Goal: Information Seeking & Learning: Understand process/instructions

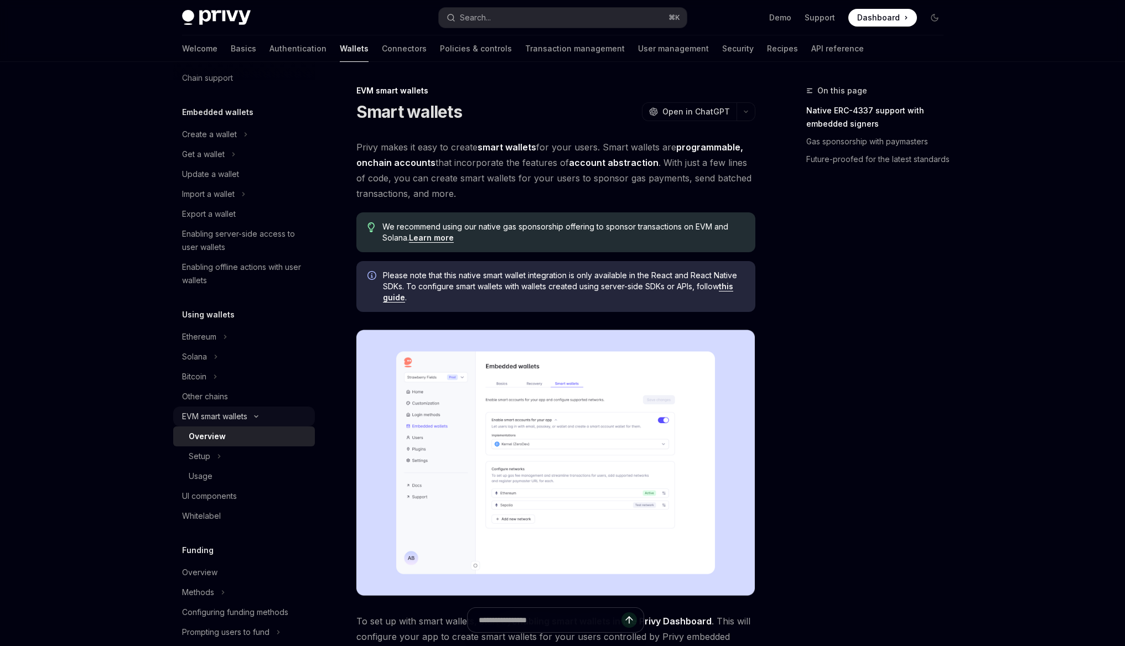
click at [226, 424] on button "EVM smart wallets" at bounding box center [244, 417] width 142 height 20
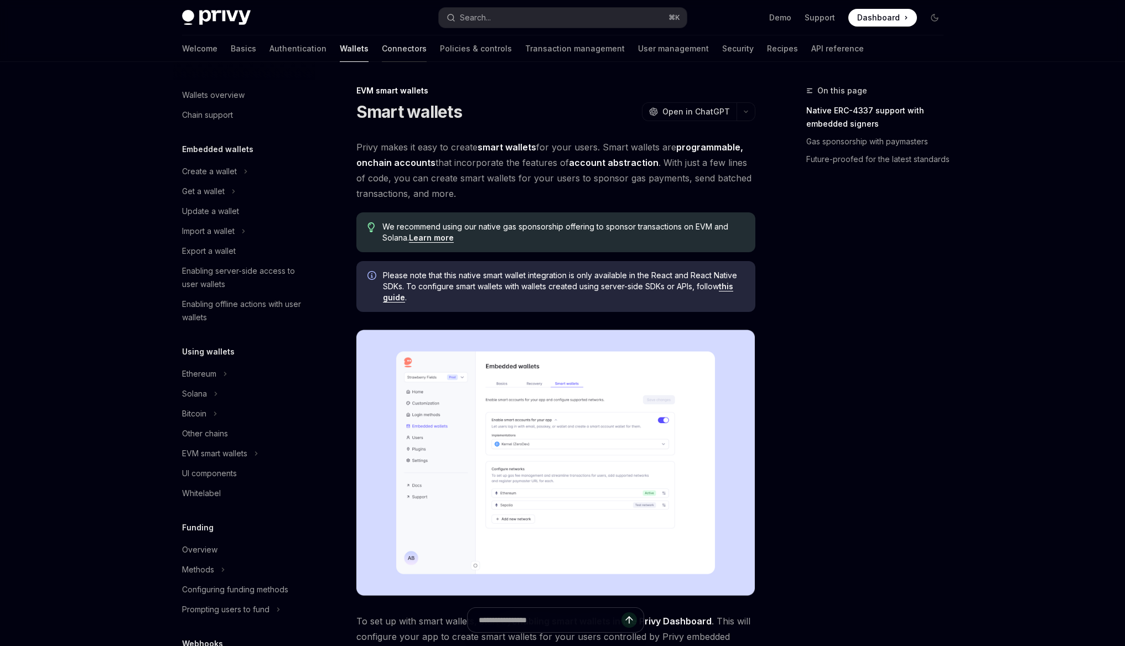
click at [382, 54] on link "Connectors" at bounding box center [404, 48] width 45 height 27
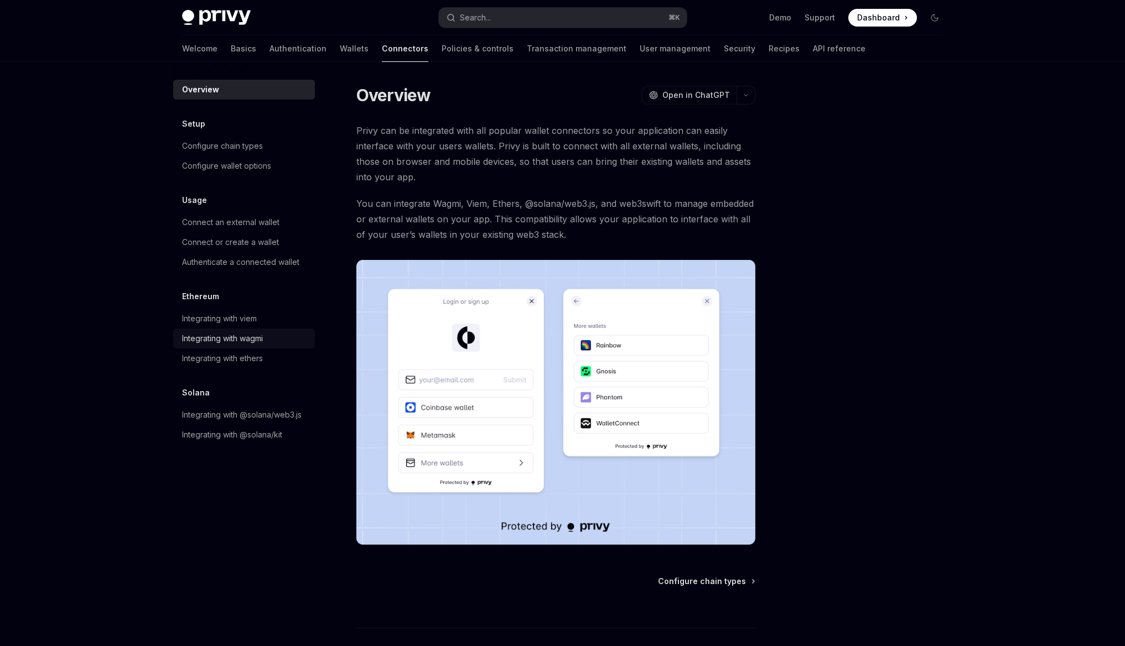
click at [243, 344] on div "Integrating with wagmi" at bounding box center [222, 338] width 81 height 13
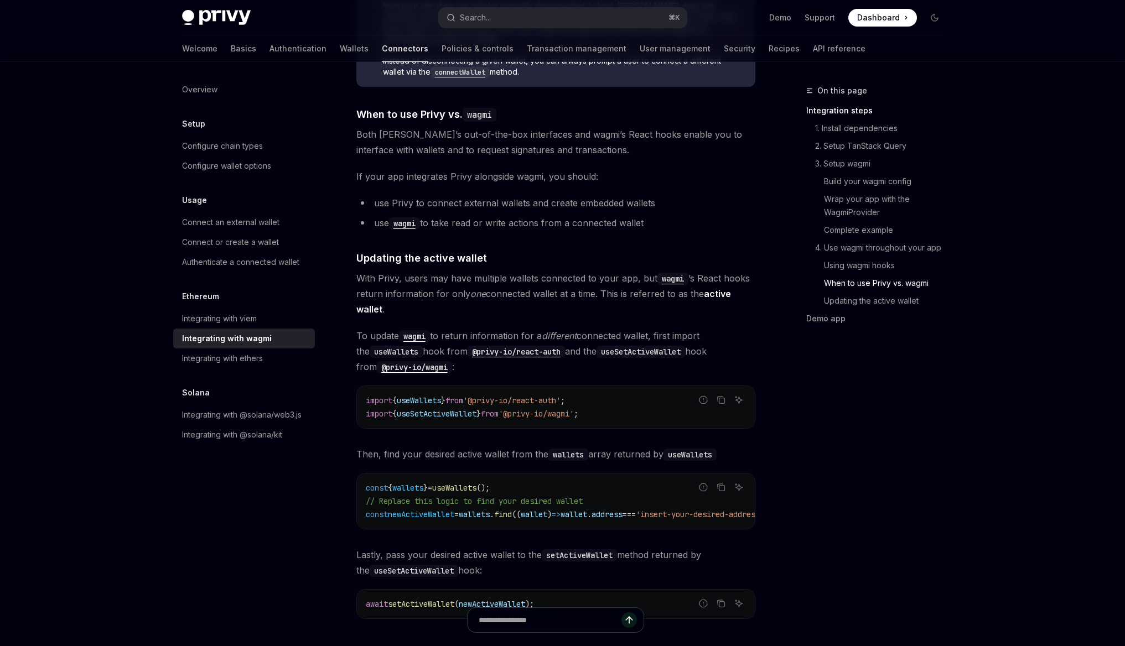
scroll to position [3031, 0]
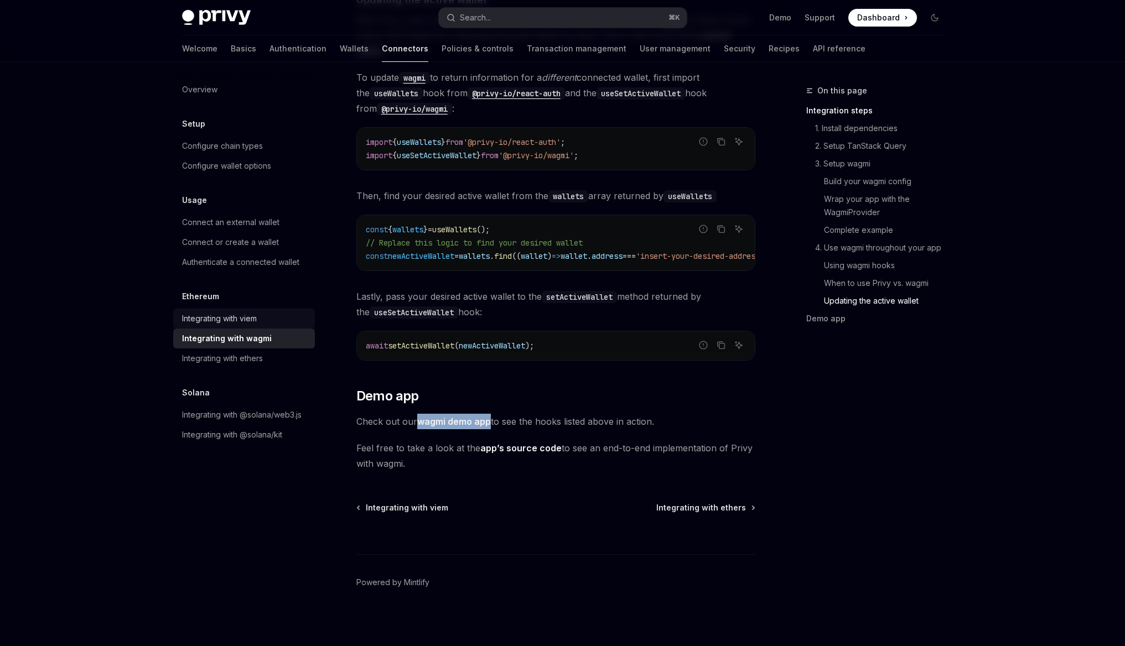
click at [263, 319] on div "Integrating with viem" at bounding box center [245, 318] width 126 height 13
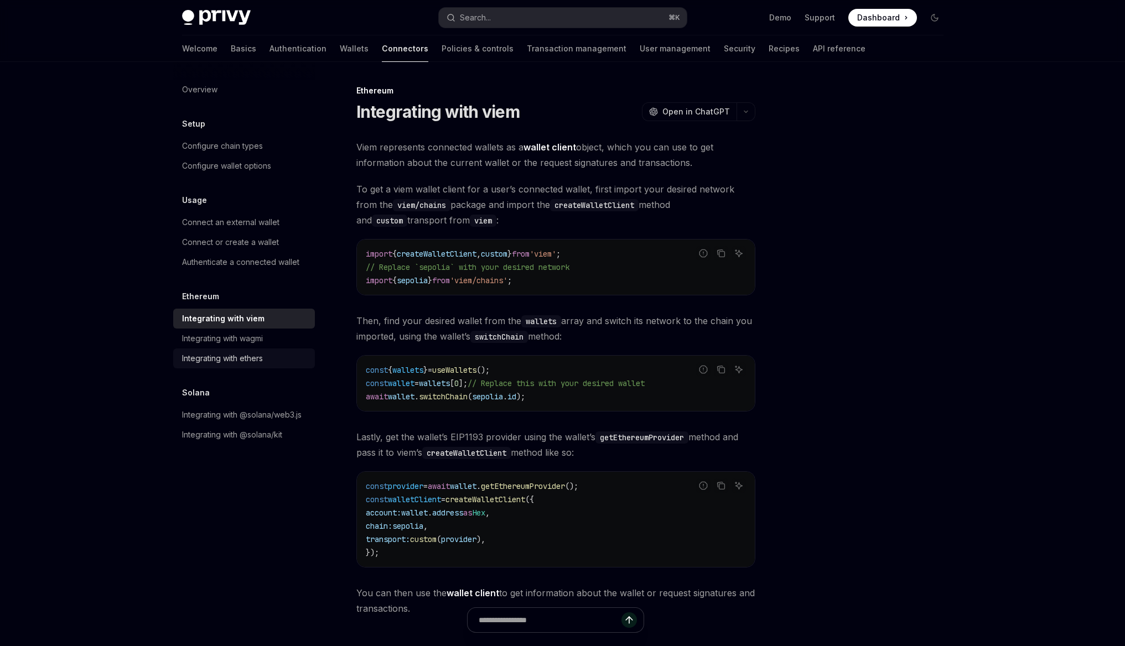
click at [270, 360] on div "Integrating with ethers" at bounding box center [245, 358] width 126 height 13
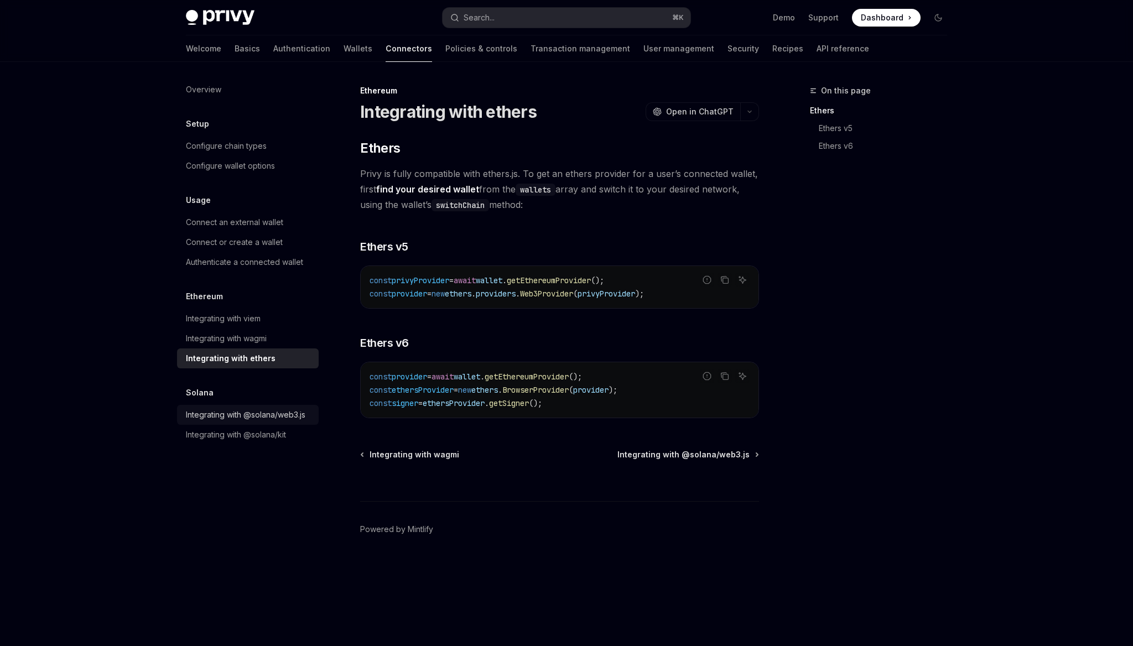
click at [289, 418] on div "Integrating with @solana/web3.js" at bounding box center [246, 414] width 120 height 13
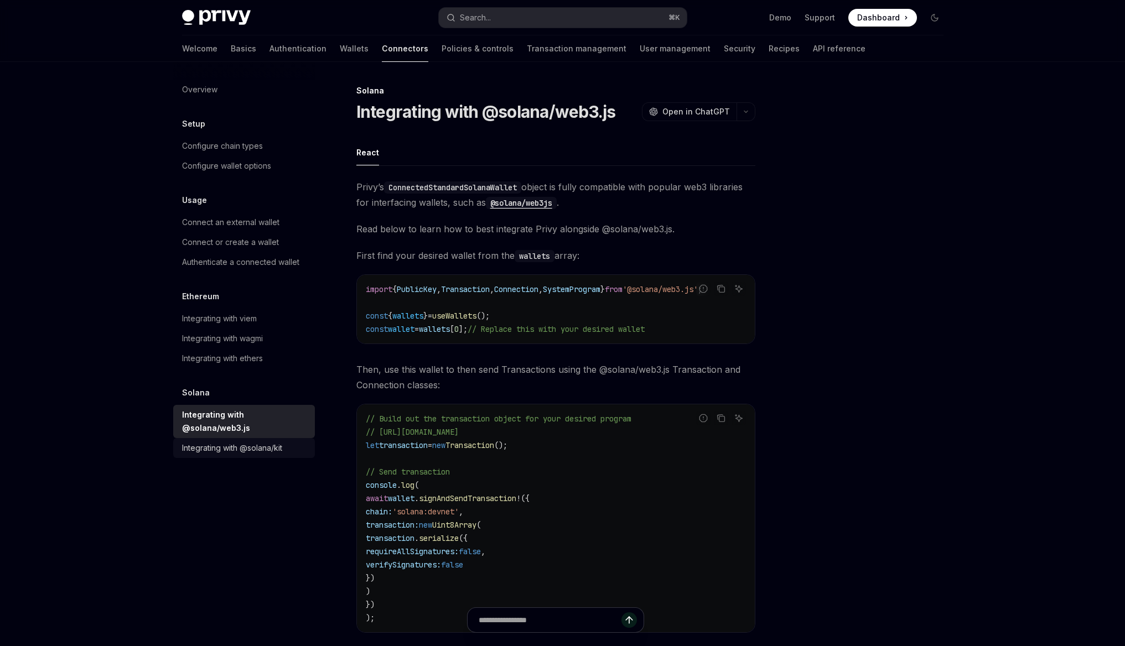
click at [274, 442] on div "Integrating with @solana/kit" at bounding box center [232, 448] width 100 height 13
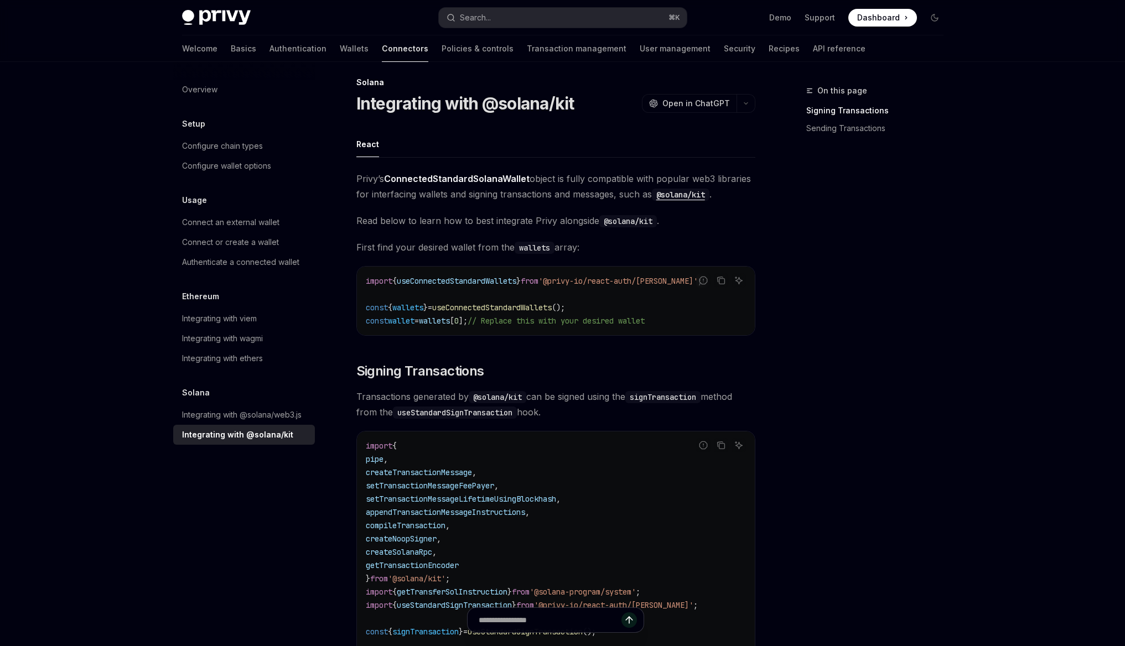
scroll to position [10, 0]
click at [267, 149] on div "Configure chain types" at bounding box center [245, 145] width 126 height 13
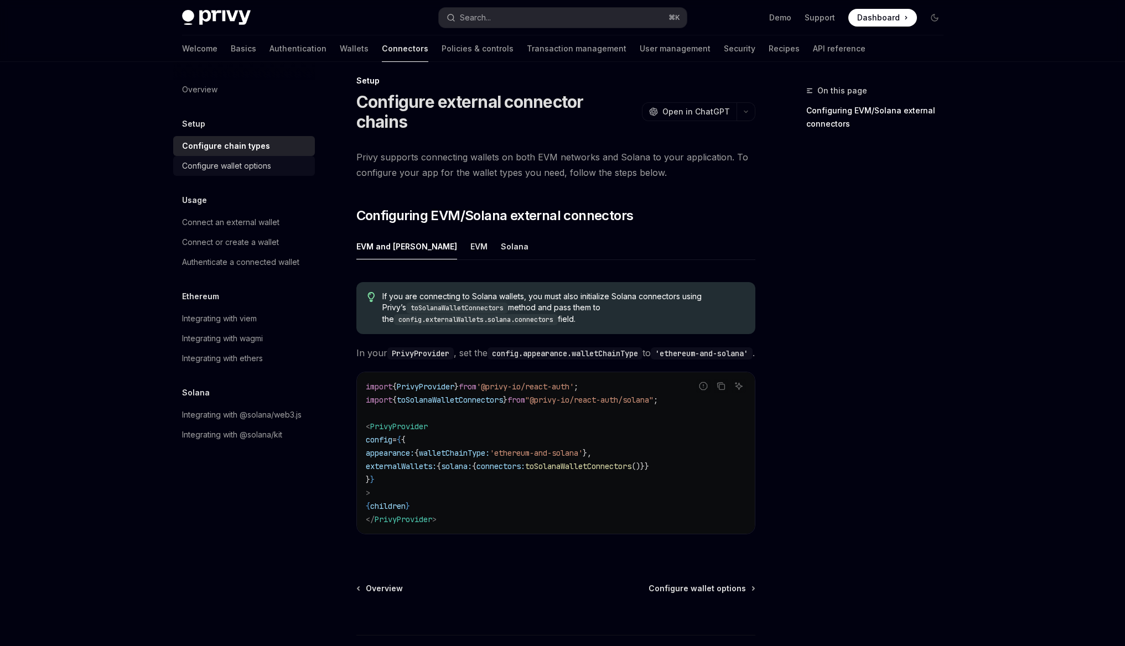
click at [267, 162] on div "Configure wallet options" at bounding box center [226, 165] width 89 height 13
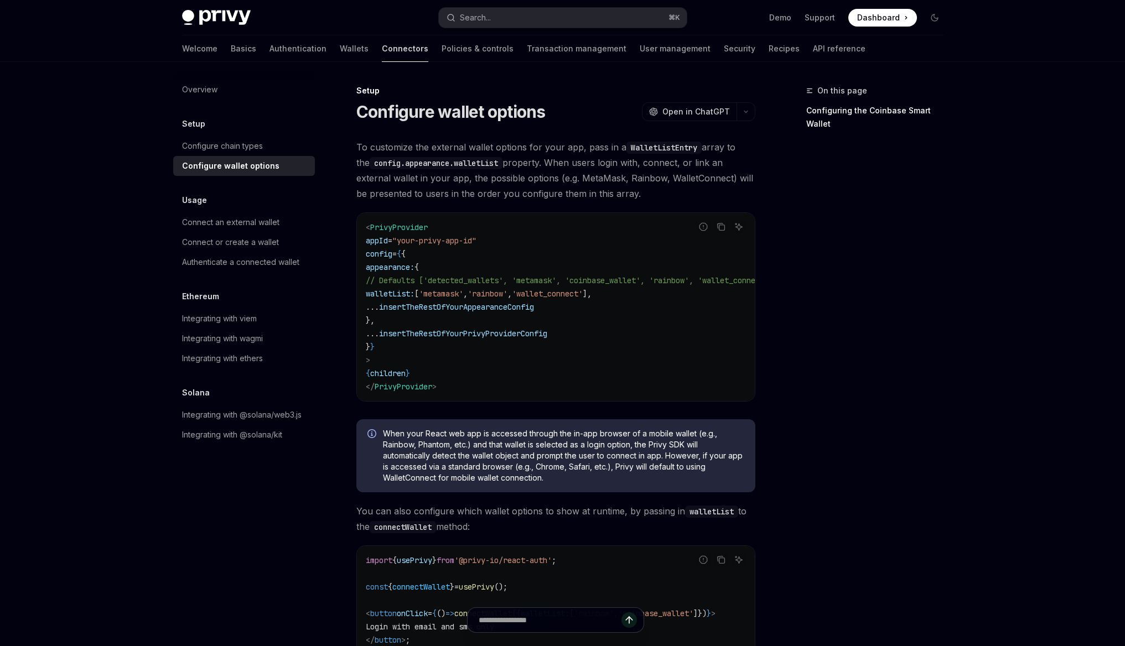
click at [382, 48] on link "Connectors" at bounding box center [405, 48] width 46 height 27
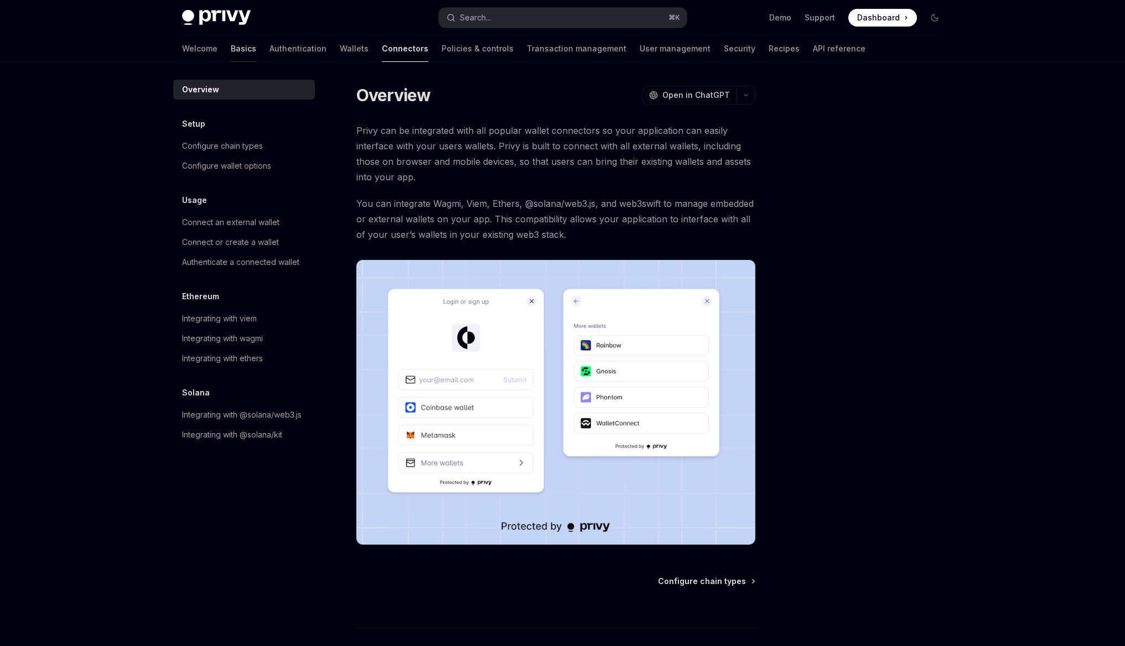
click at [231, 48] on link "Basics" at bounding box center [243, 48] width 25 height 27
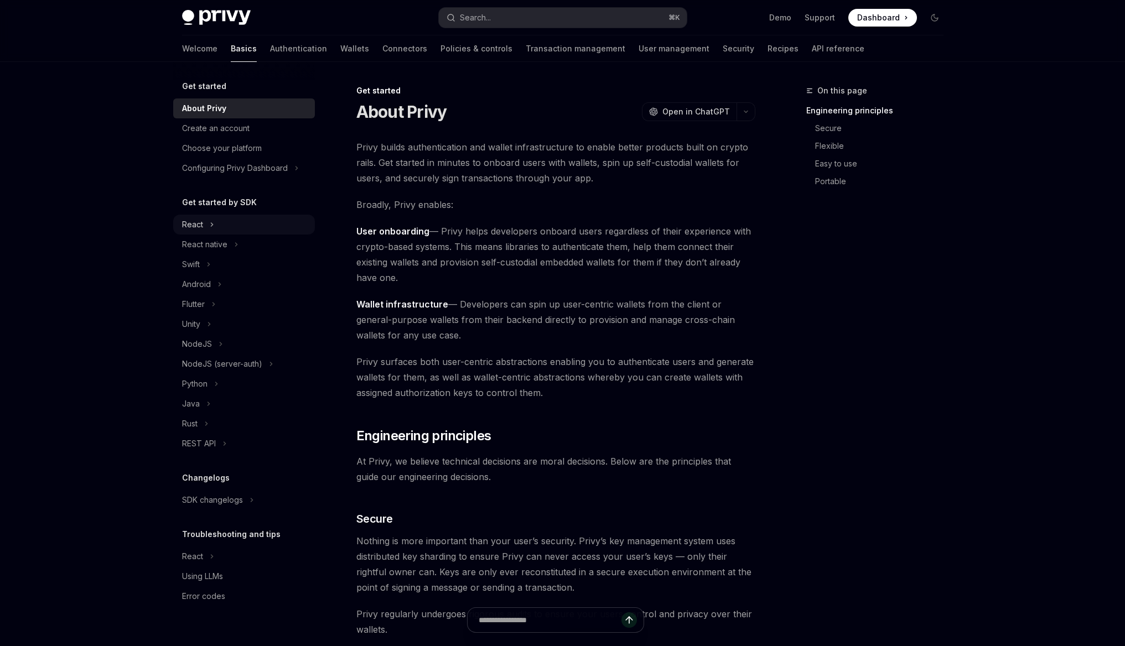
click at [207, 225] on button "React" at bounding box center [244, 225] width 142 height 20
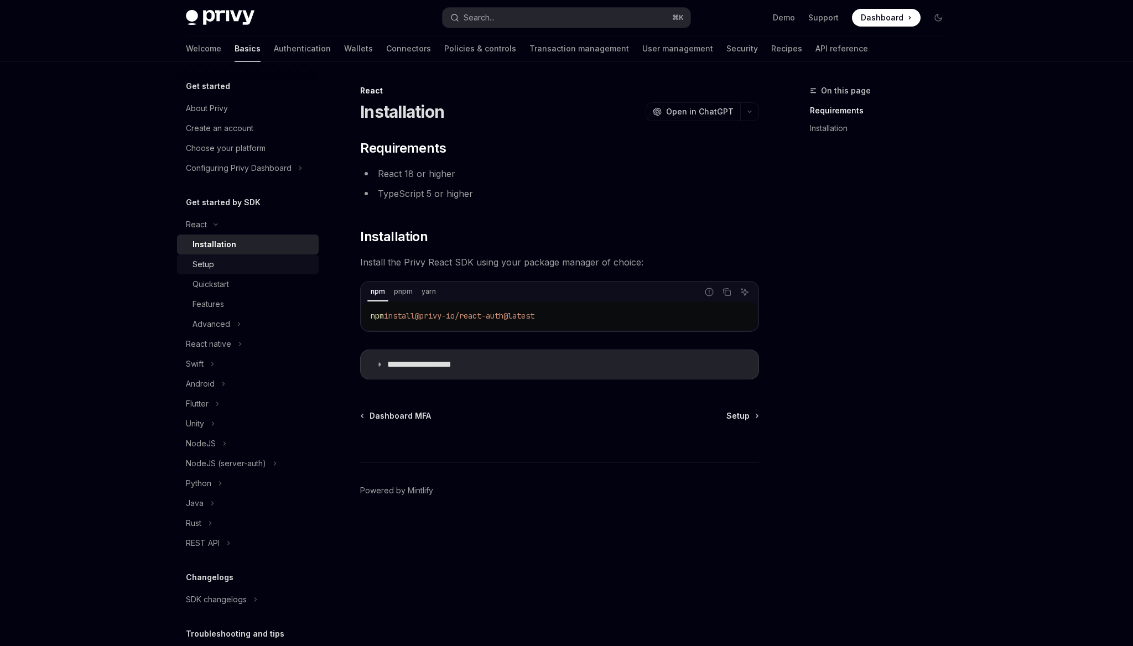
click at [229, 273] on link "Setup" at bounding box center [248, 265] width 142 height 20
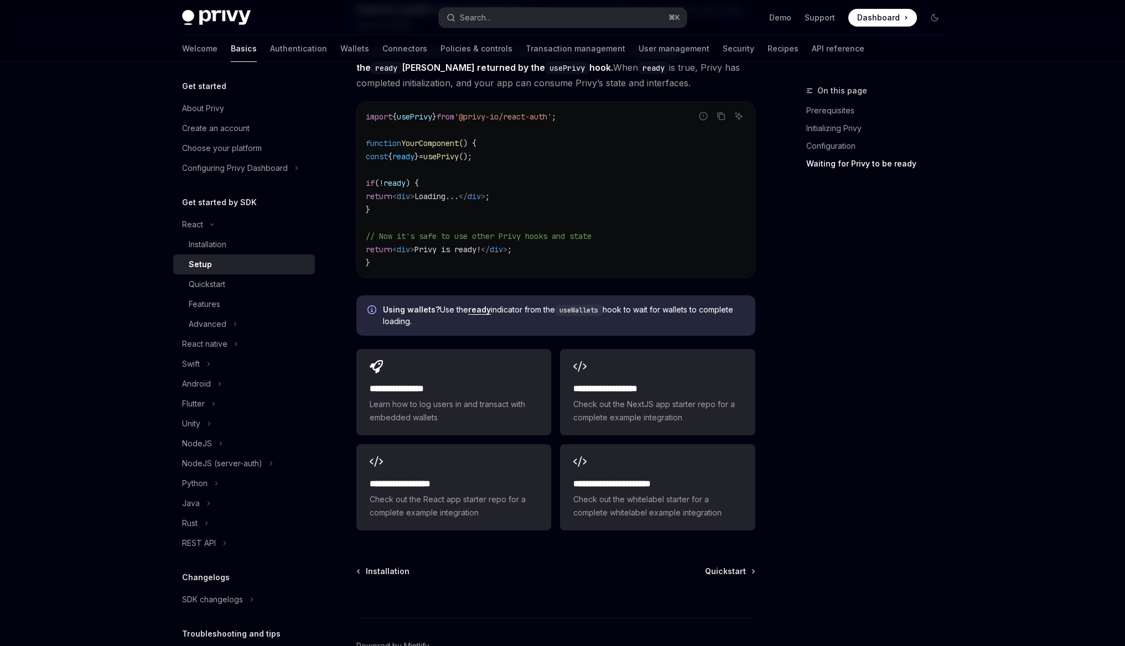
scroll to position [1268, 0]
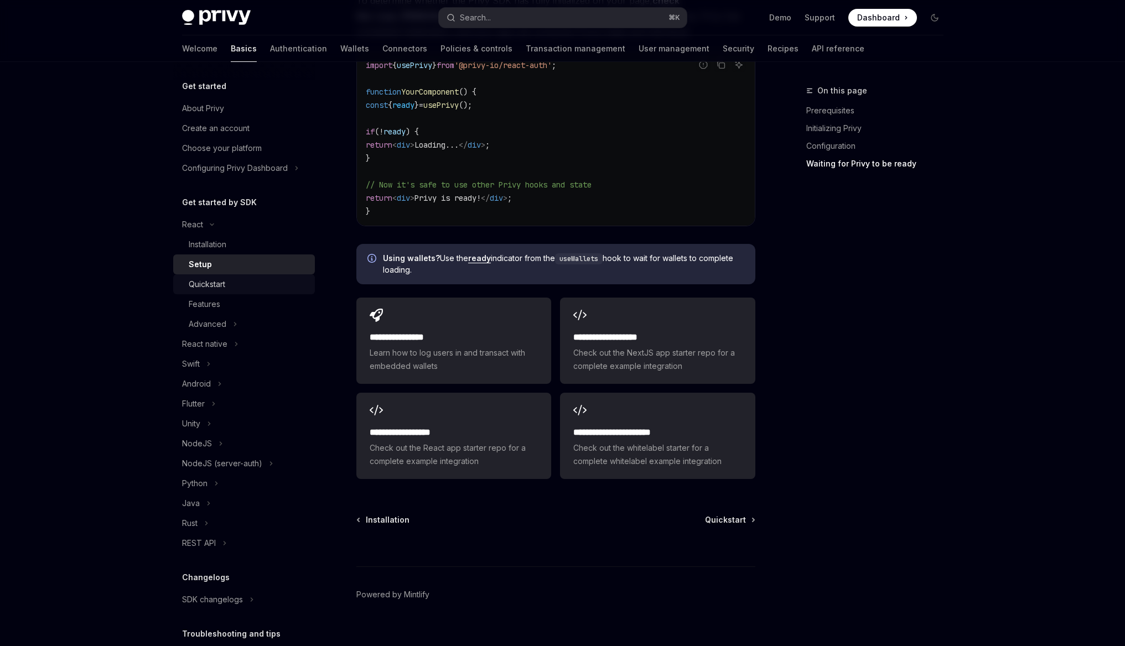
click at [242, 287] on div "Quickstart" at bounding box center [249, 284] width 120 height 13
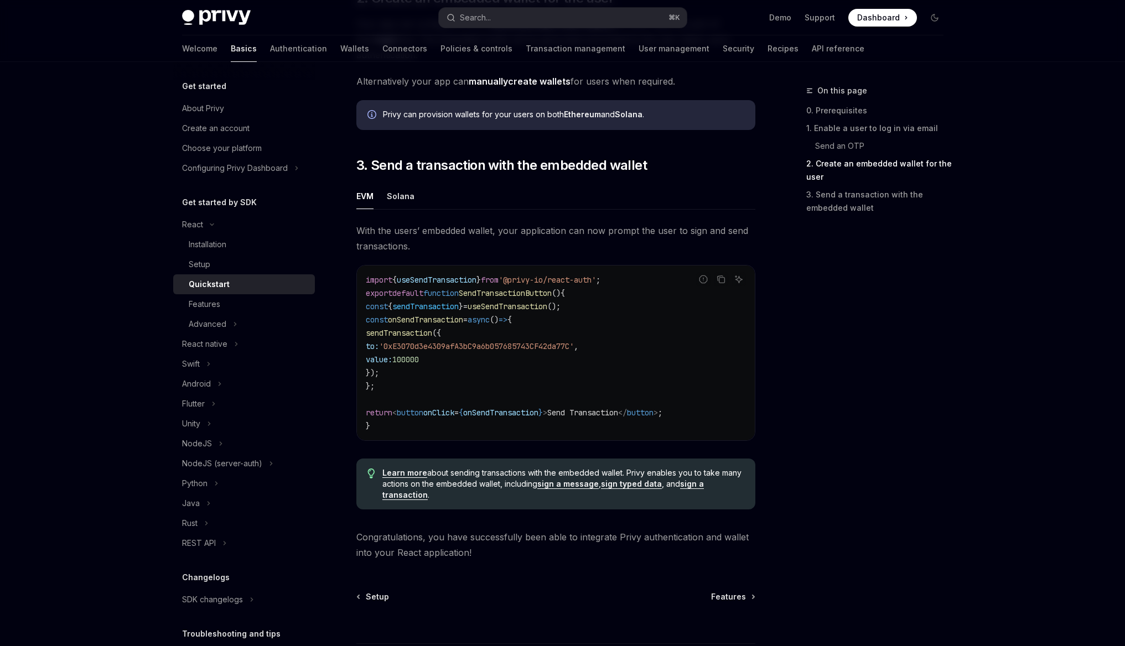
scroll to position [973, 0]
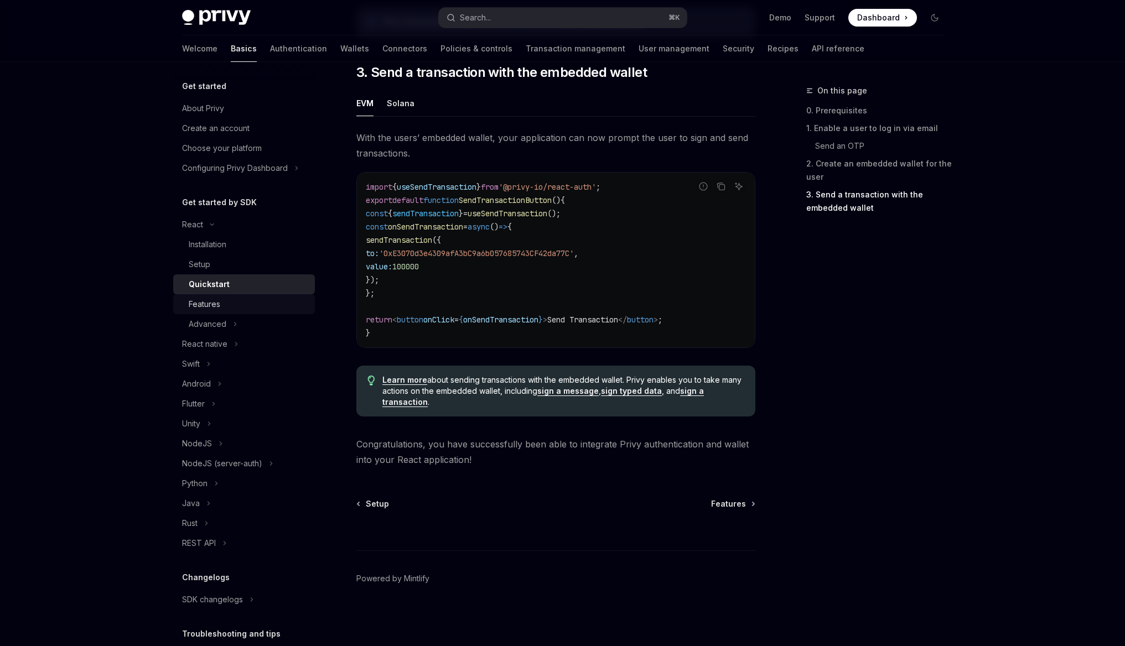
click at [271, 301] on div "Features" at bounding box center [249, 304] width 120 height 13
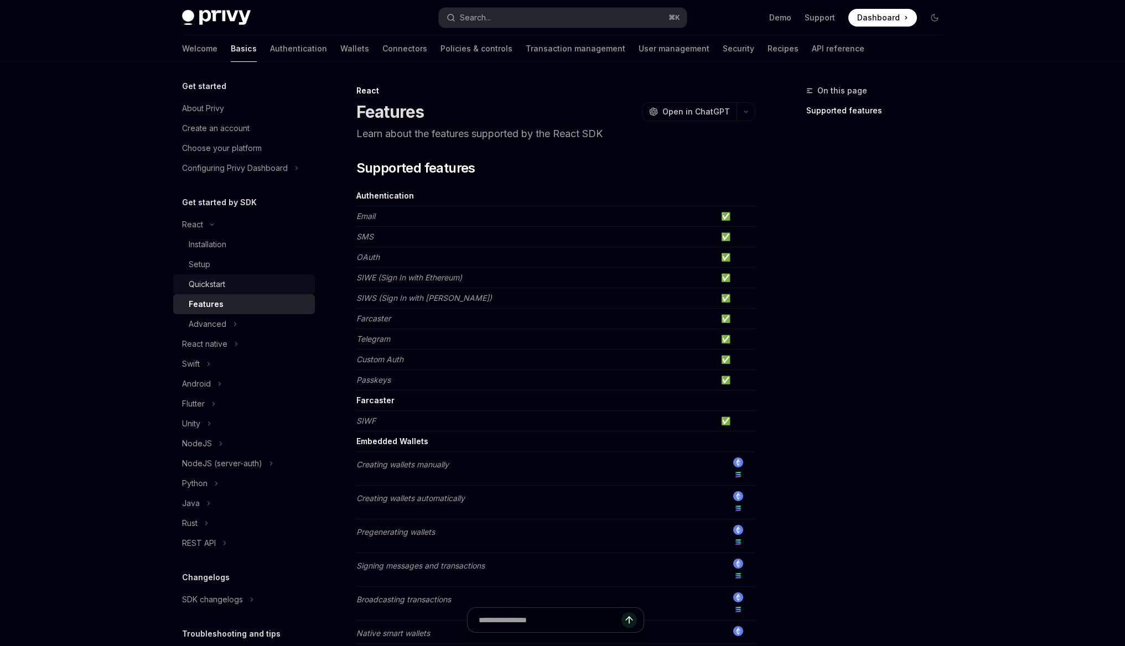
click at [270, 288] on div "Quickstart" at bounding box center [249, 284] width 120 height 13
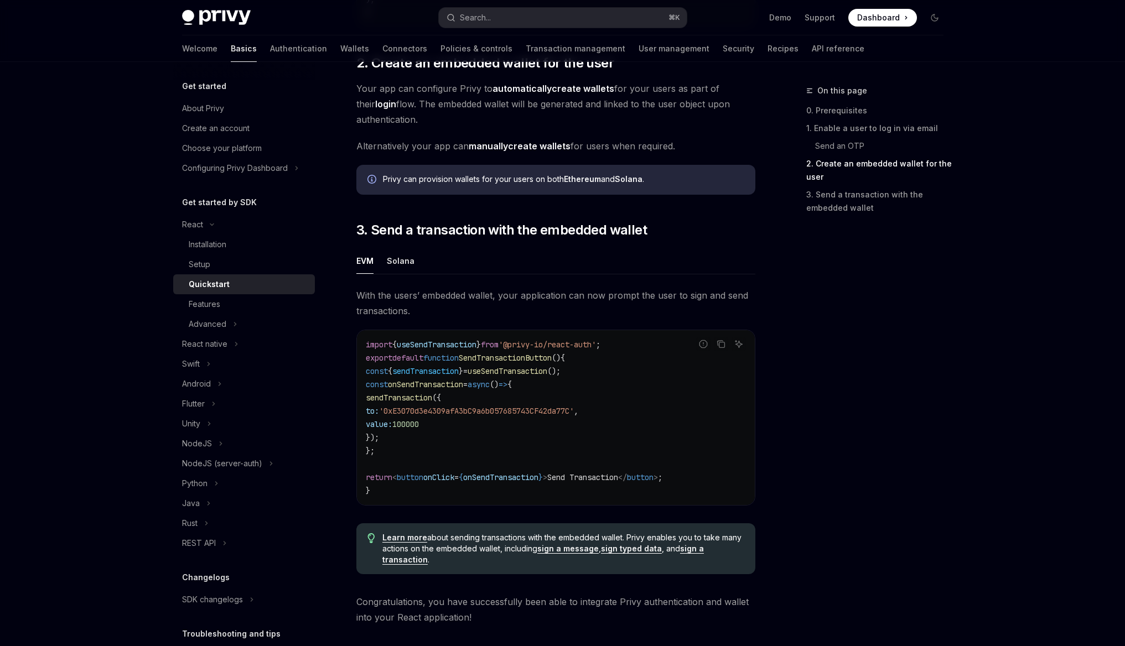
scroll to position [973, 0]
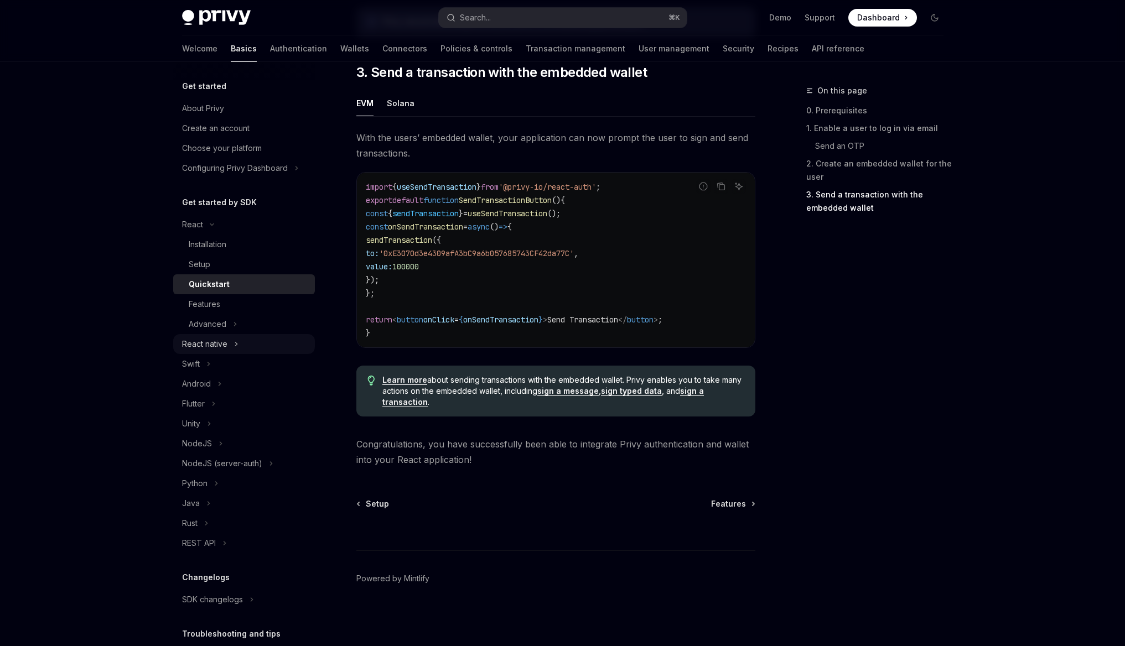
click at [228, 344] on button "React native" at bounding box center [244, 344] width 142 height 20
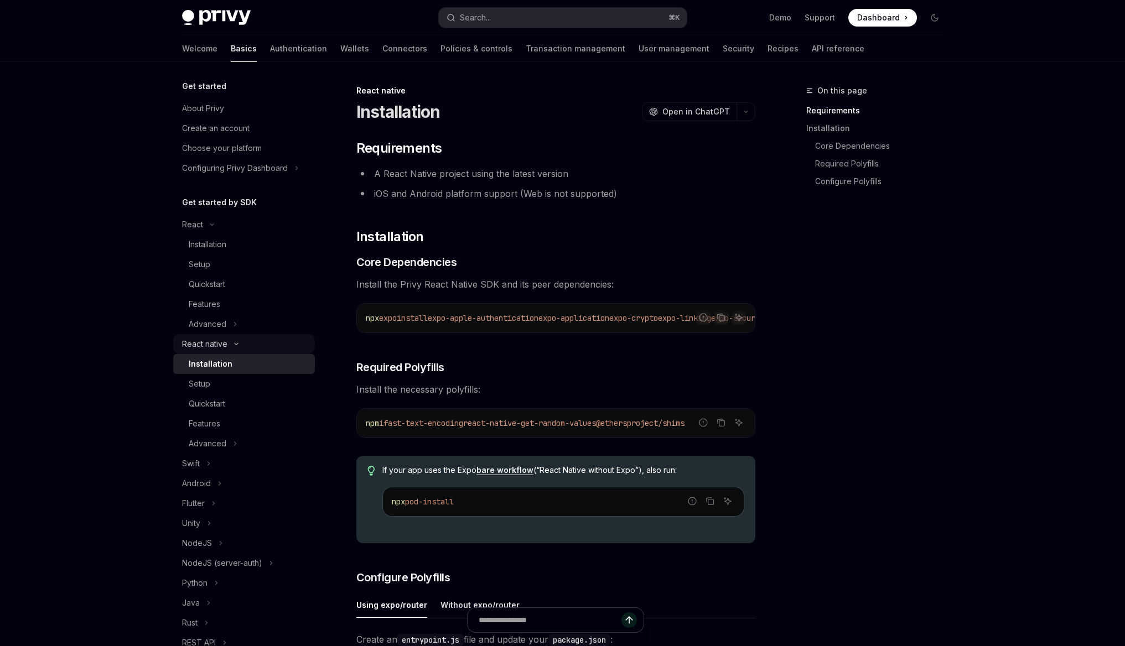
click at [228, 344] on button "React native" at bounding box center [244, 344] width 142 height 20
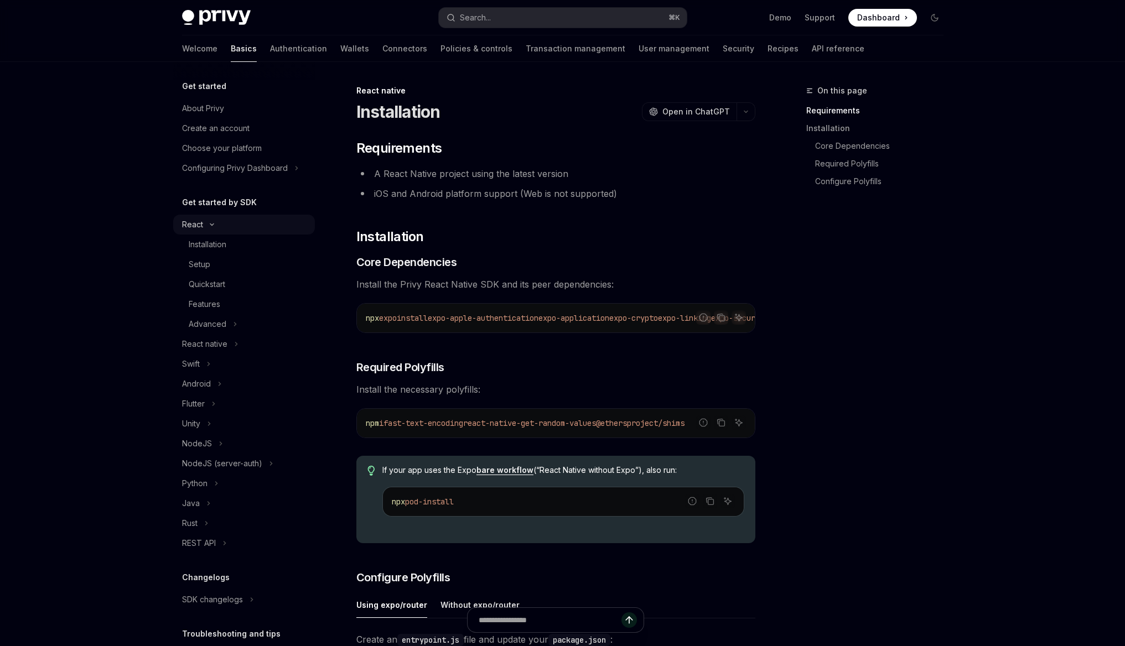
click at [224, 228] on button "React" at bounding box center [244, 225] width 142 height 20
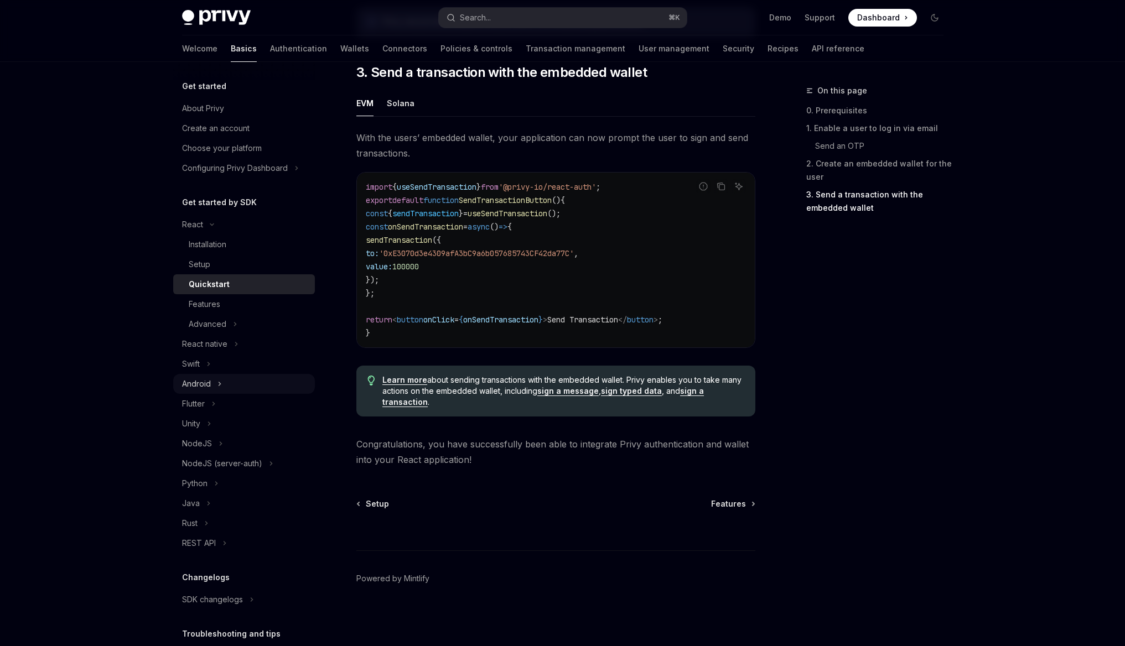
scroll to position [82, 0]
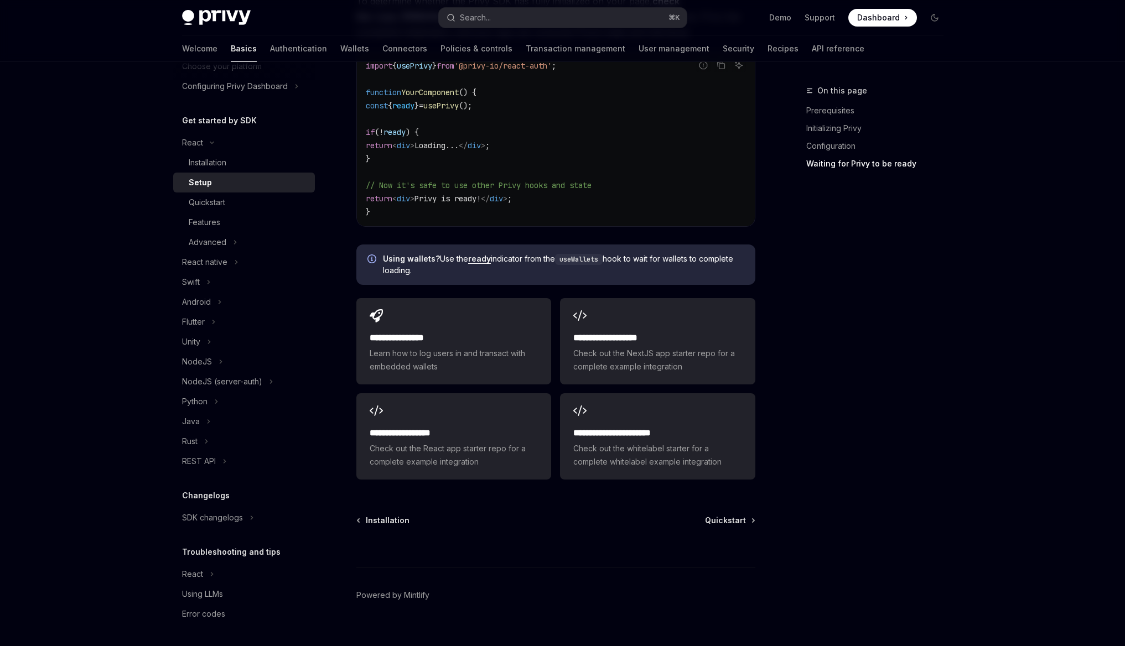
scroll to position [1268, 0]
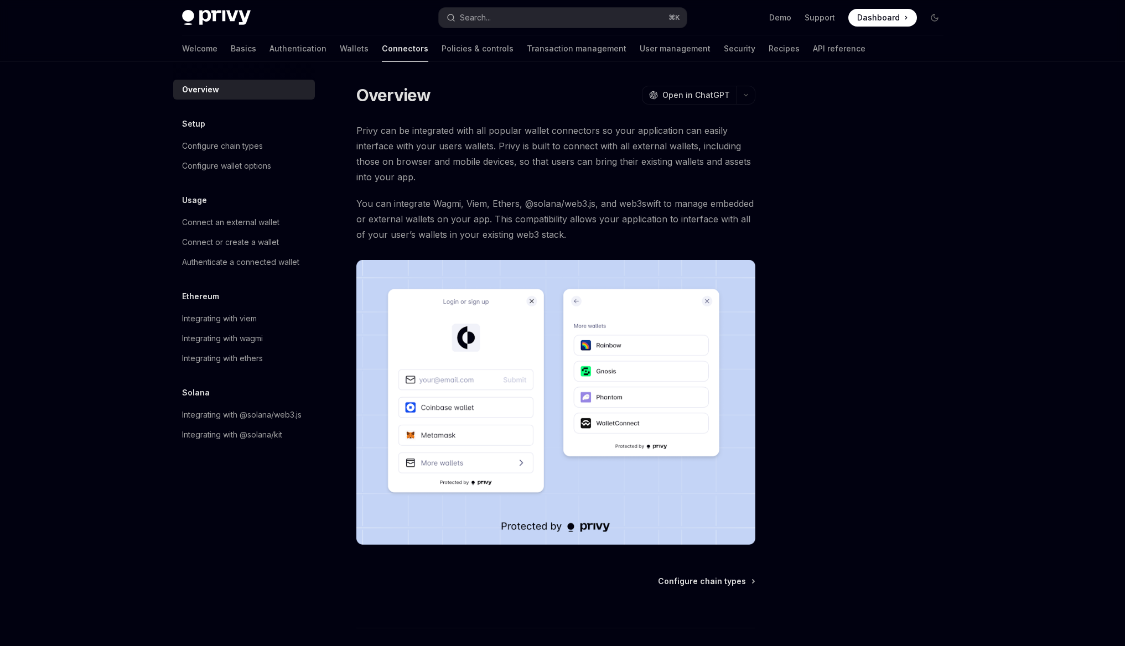
click at [208, 299] on h5 "Ethereum" at bounding box center [200, 296] width 37 height 13
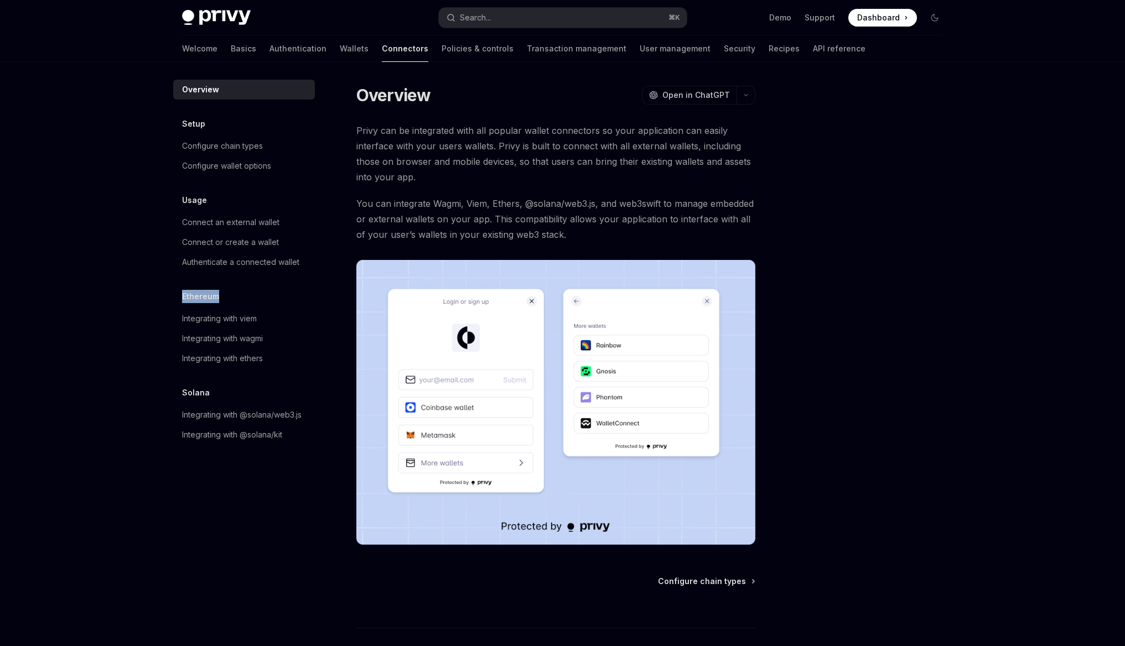
click at [206, 299] on h5 "Ethereum" at bounding box center [200, 296] width 37 height 13
click at [168, 288] on div "Overview OpenAI Open in ChatGPT OpenAI Open in ChatGPT Privy can be integrated …" at bounding box center [452, 404] width 611 height 640
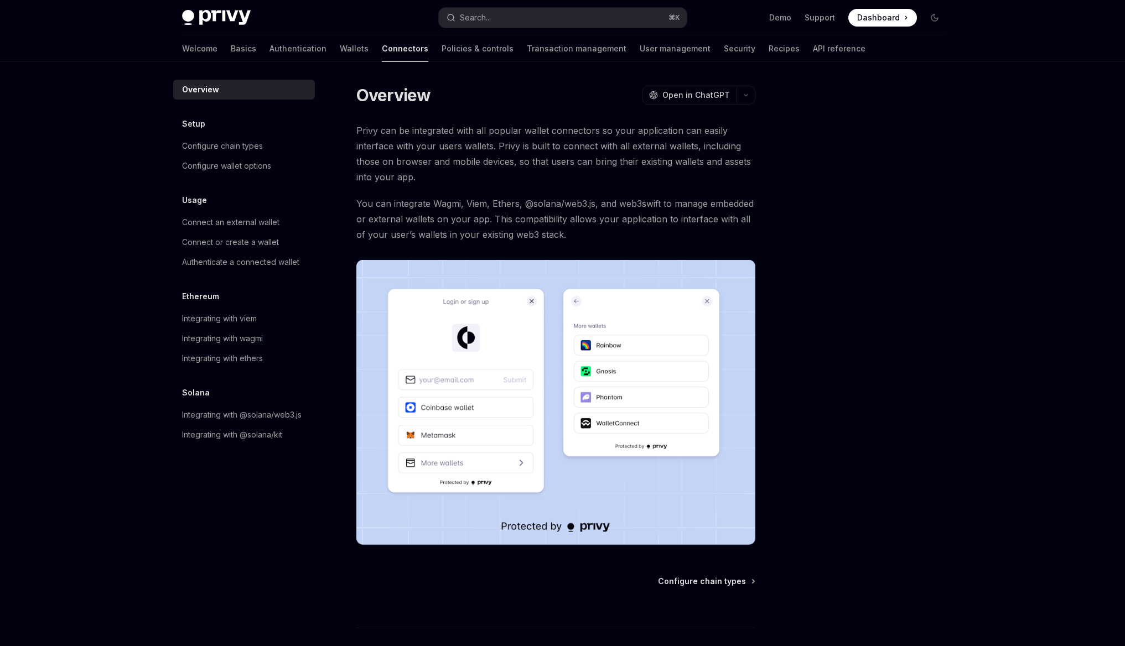
click at [189, 296] on h5 "Ethereum" at bounding box center [200, 296] width 37 height 13
click at [177, 295] on div "Ethereum" at bounding box center [244, 296] width 142 height 13
click at [192, 295] on h5 "Ethereum" at bounding box center [200, 296] width 37 height 13
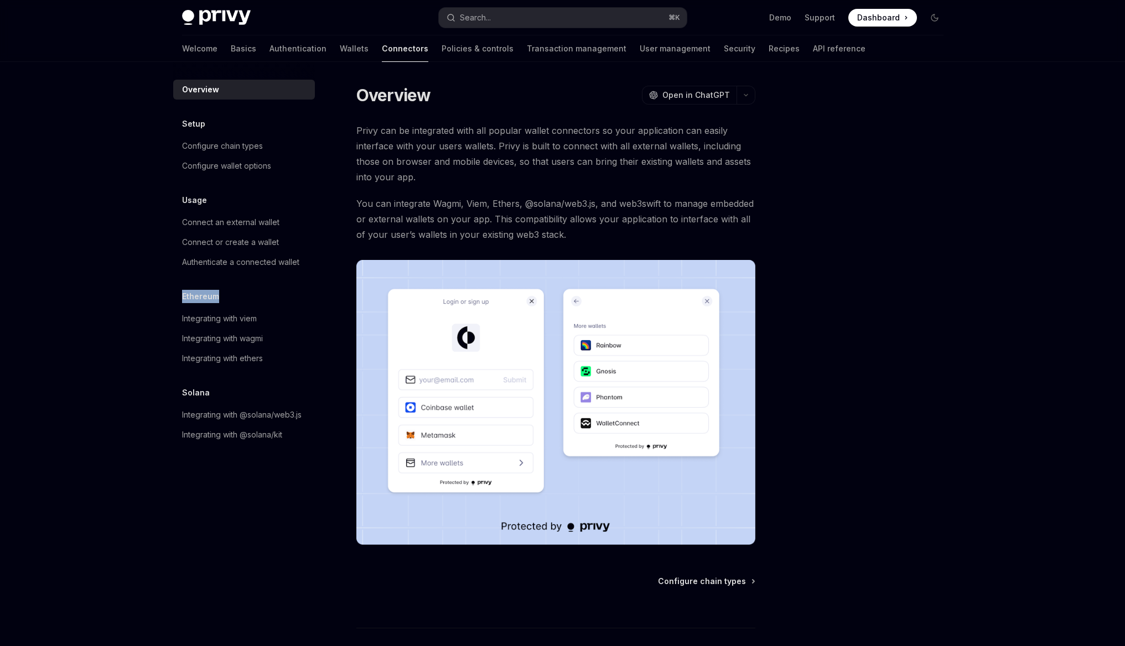
click at [192, 295] on h5 "Ethereum" at bounding box center [200, 296] width 37 height 13
click at [175, 290] on div "Ethereum" at bounding box center [244, 296] width 142 height 13
click at [194, 295] on h5 "Ethereum" at bounding box center [200, 296] width 37 height 13
click at [166, 290] on div "Overview OpenAI Open in ChatGPT OpenAI Open in ChatGPT Privy can be integrated …" at bounding box center [452, 404] width 611 height 640
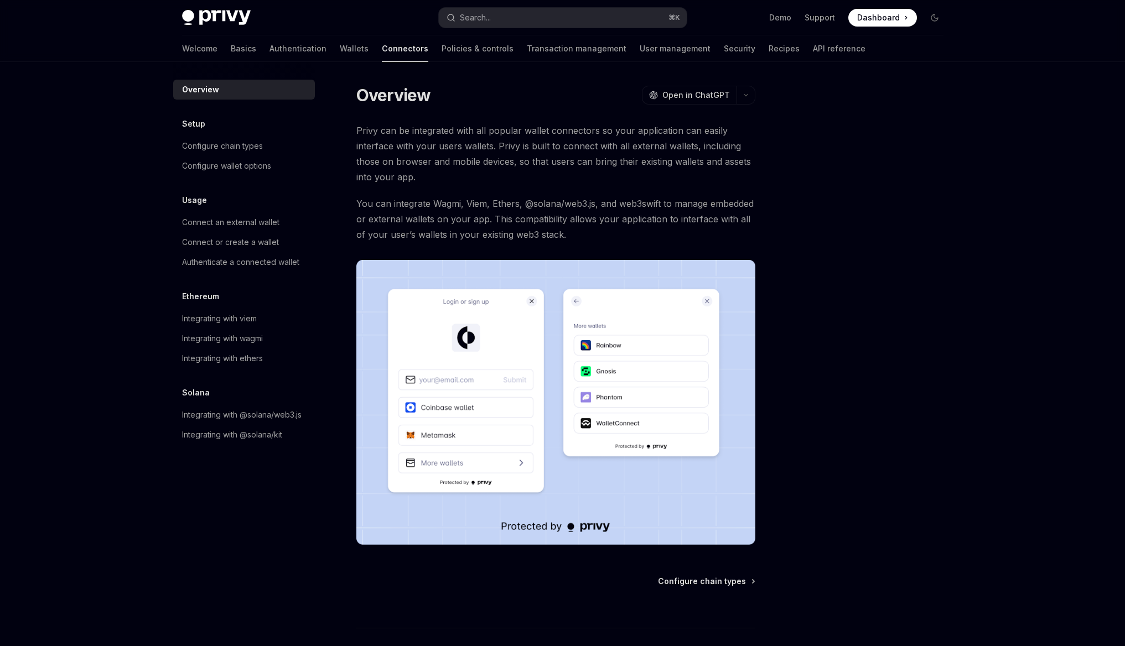
click at [190, 292] on h5 "Ethereum" at bounding box center [200, 296] width 37 height 13
click at [163, 291] on div "Overview OpenAI Open in ChatGPT OpenAI Open in ChatGPT Privy can be integrated …" at bounding box center [452, 404] width 611 height 640
click at [192, 298] on h5 "Ethereum" at bounding box center [200, 296] width 37 height 13
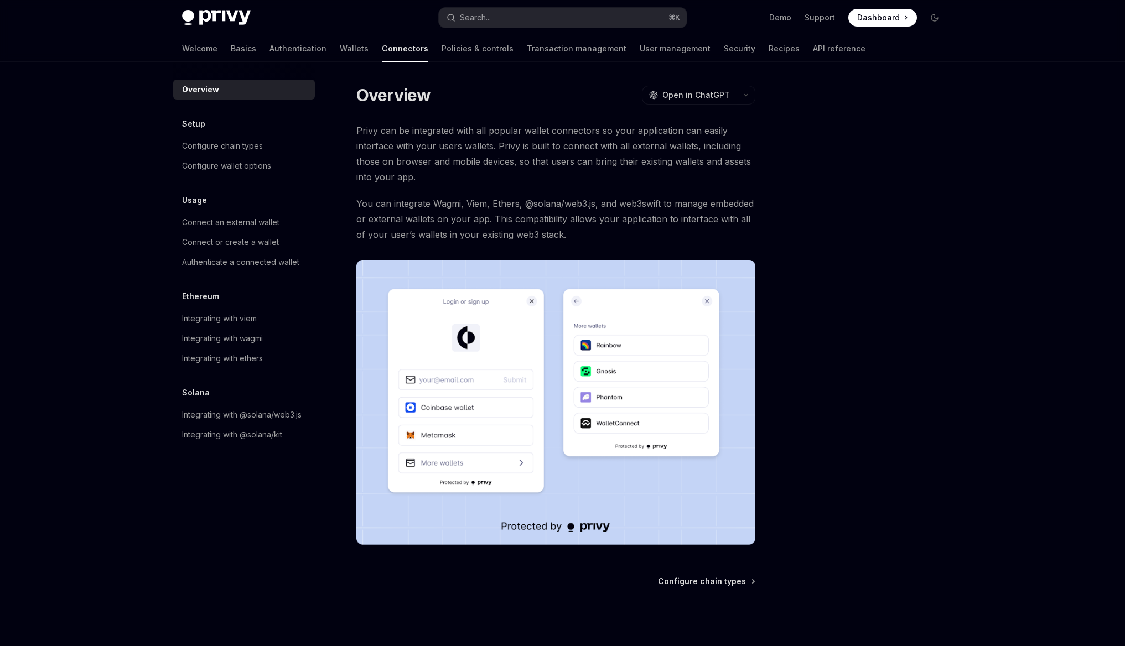
click at [163, 298] on div "Overview OpenAI Open in ChatGPT OpenAI Open in ChatGPT Privy can be integrated …" at bounding box center [452, 404] width 611 height 640
click at [206, 297] on h5 "Ethereum" at bounding box center [200, 296] width 37 height 13
click at [164, 294] on div "Overview OpenAI Open in ChatGPT OpenAI Open in ChatGPT Privy can be integrated …" at bounding box center [452, 404] width 611 height 640
click at [210, 294] on h5 "Ethereum" at bounding box center [200, 296] width 37 height 13
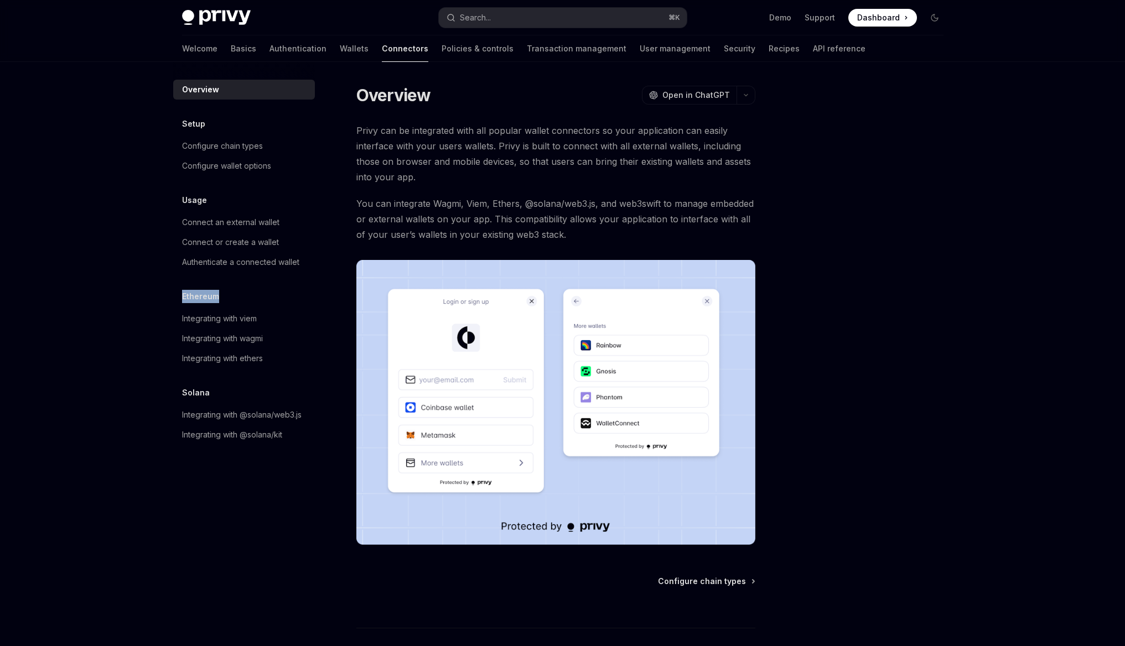
click at [210, 294] on h5 "Ethereum" at bounding box center [200, 296] width 37 height 13
click at [162, 294] on div "Overview OpenAI Open in ChatGPT OpenAI Open in ChatGPT Privy can be integrated …" at bounding box center [452, 404] width 611 height 640
click at [203, 429] on div "Integrating with @solana/kit" at bounding box center [232, 434] width 100 height 13
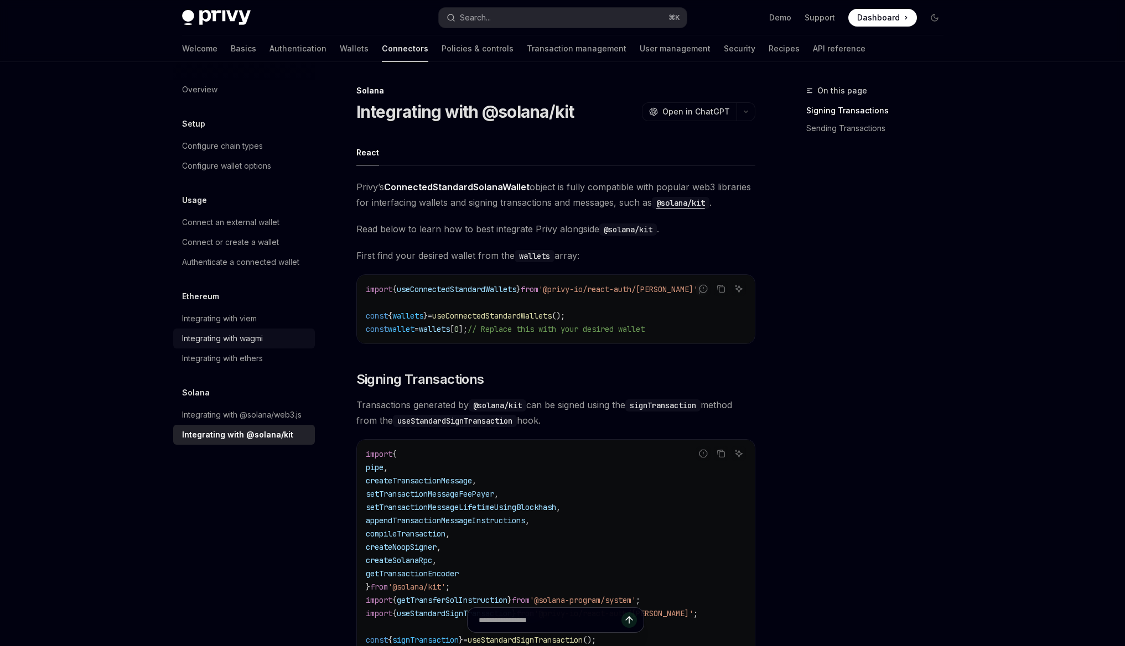
click at [235, 338] on div "Integrating with wagmi" at bounding box center [222, 338] width 81 height 13
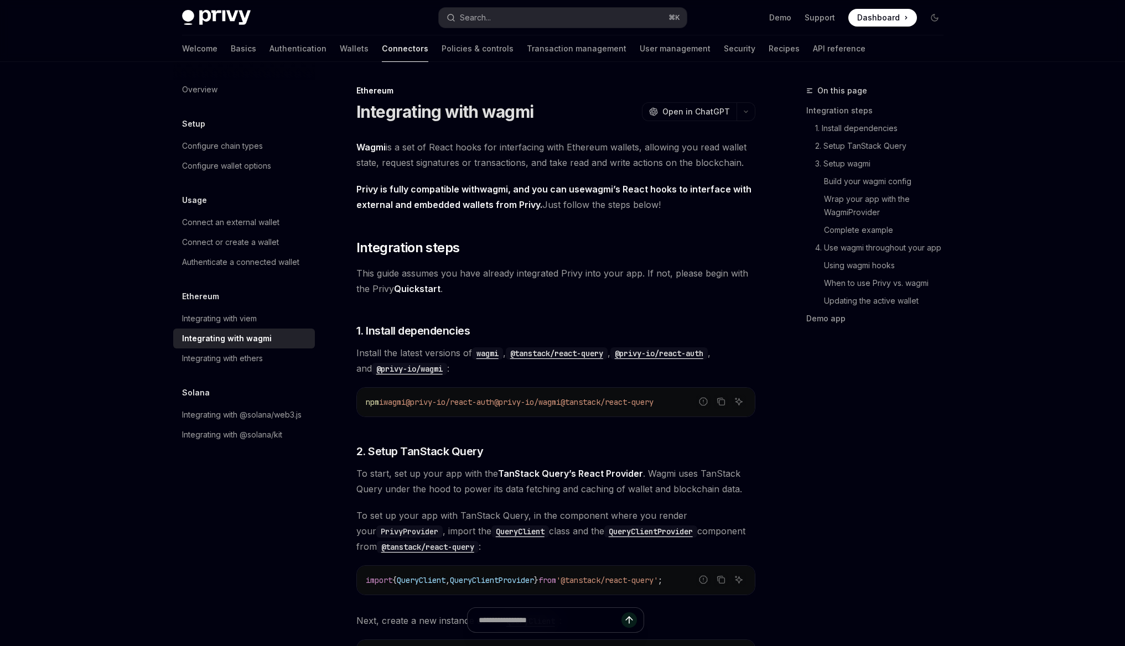
type textarea "*"
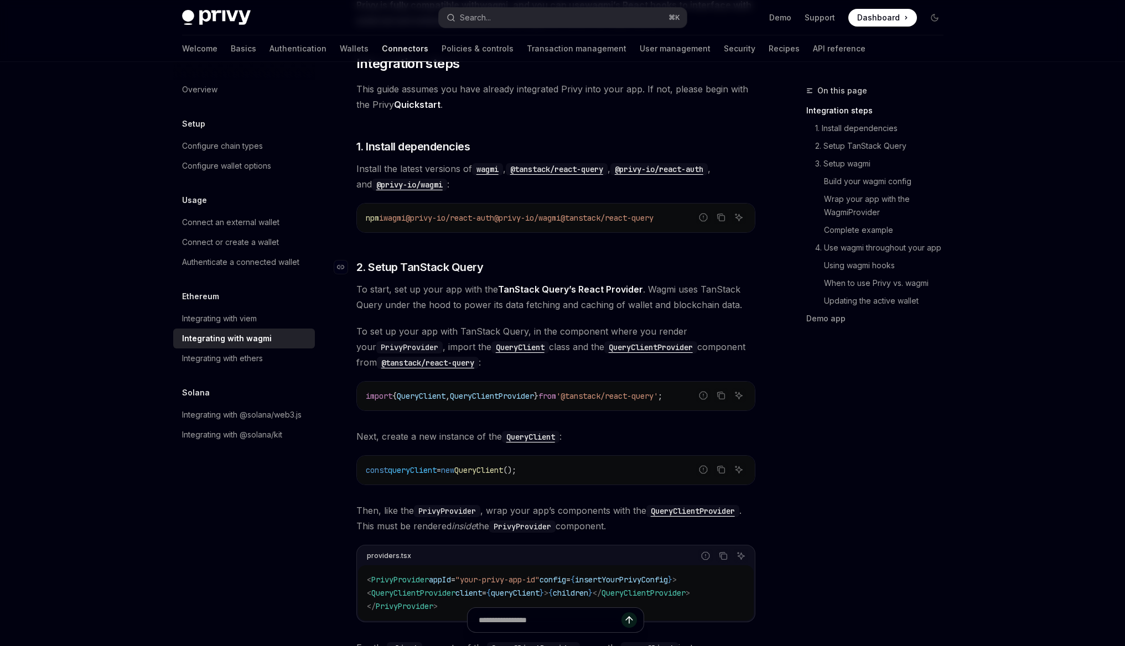
scroll to position [171, 0]
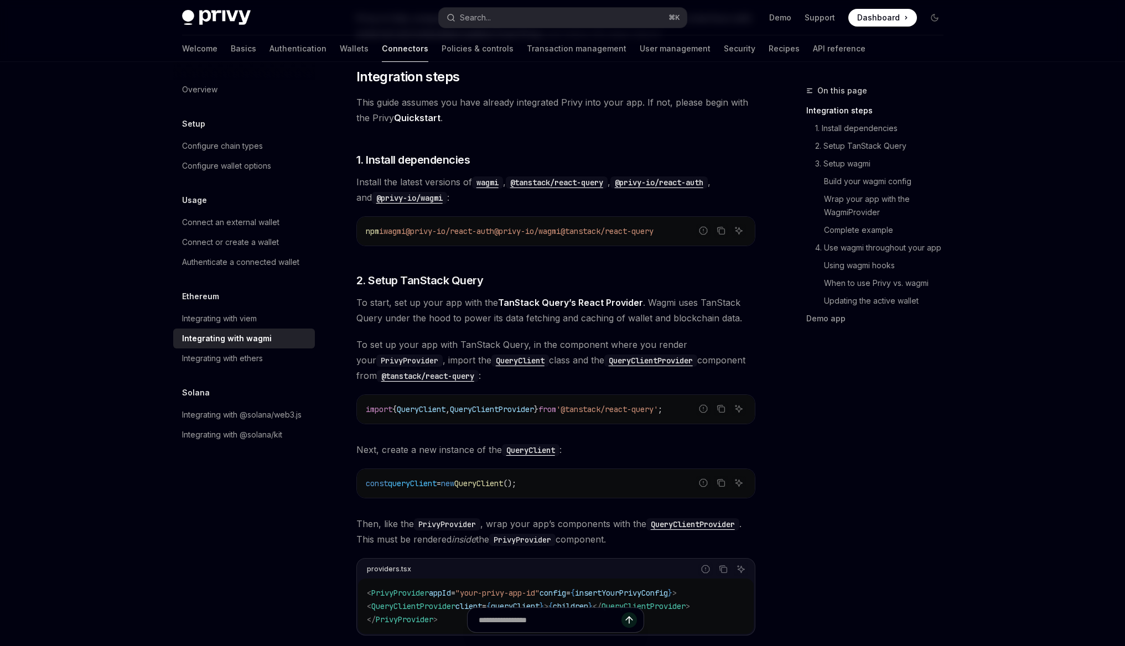
click at [494, 231] on span "@privy-io/react-auth" at bounding box center [450, 231] width 89 height 10
click at [569, 178] on code "@tanstack/react-query" at bounding box center [557, 183] width 102 height 12
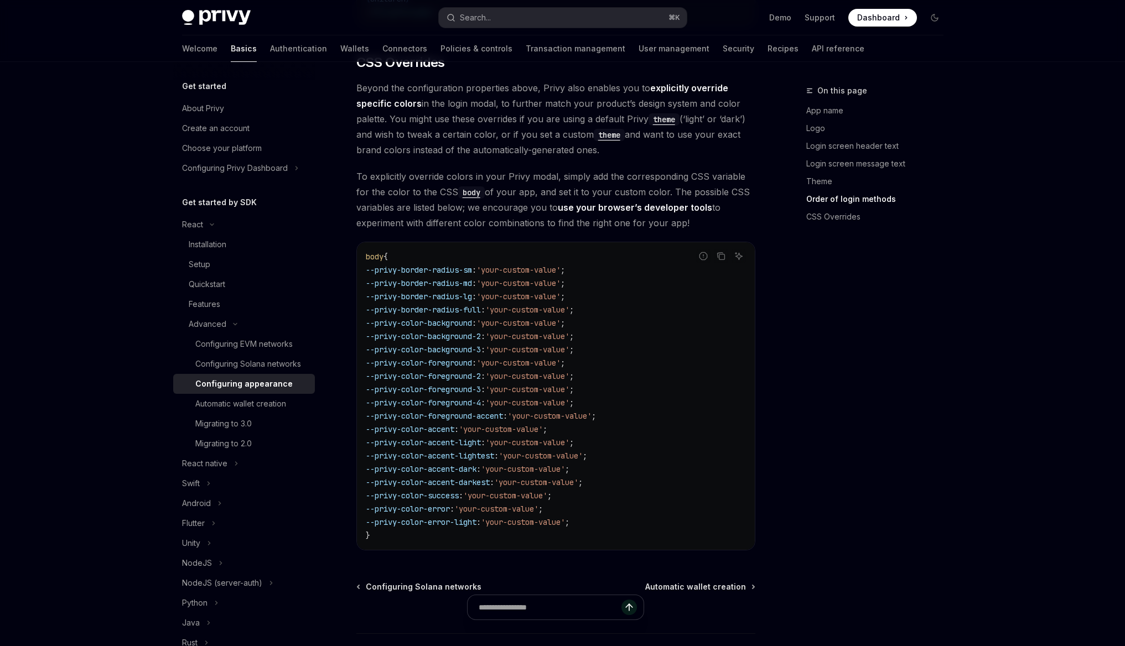
scroll to position [2425, 0]
